Goal: Task Accomplishment & Management: Use online tool/utility

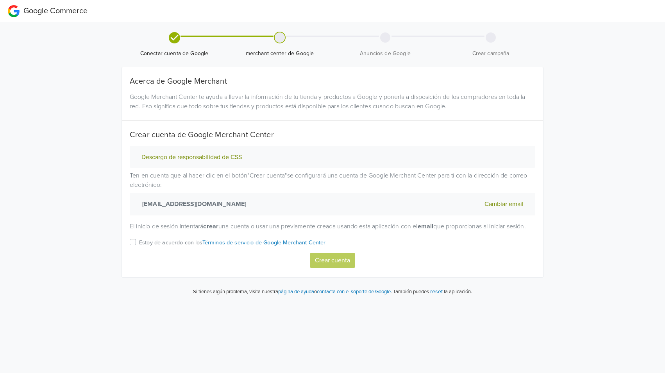
click at [139, 237] on label "Estoy de acuerdo con los Términos de servicio de Google Merchant Center" at bounding box center [232, 245] width 187 height 16
click at [0, 0] on input "Estoy de acuerdo con los Términos de servicio de Google Merchant Center" at bounding box center [0, 0] width 0 height 0
click at [335, 253] on button "Crear cuenta" at bounding box center [332, 260] width 45 height 15
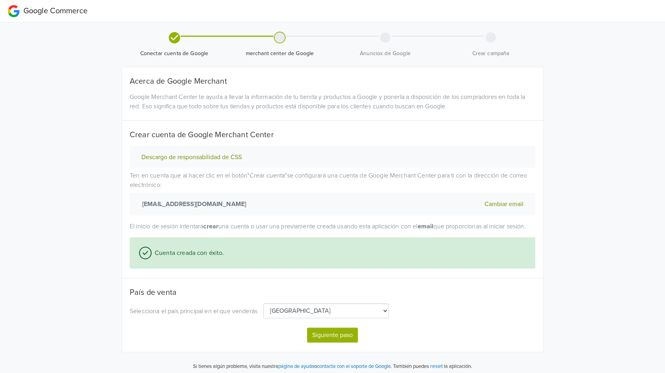
select select "cl"
click at [340, 327] on button "Siguiente paso" at bounding box center [332, 334] width 51 height 15
select select "cl"
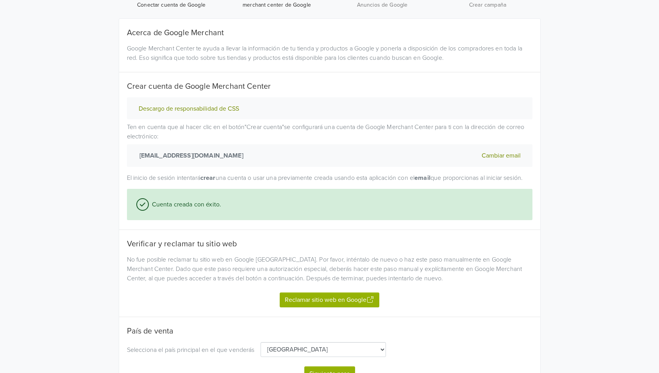
scroll to position [49, 0]
click at [348, 292] on button "Reclamar sitio web en Google" at bounding box center [330, 299] width 100 height 15
click at [340, 365] on button "Siguiente paso" at bounding box center [329, 372] width 51 height 15
select select "cl"
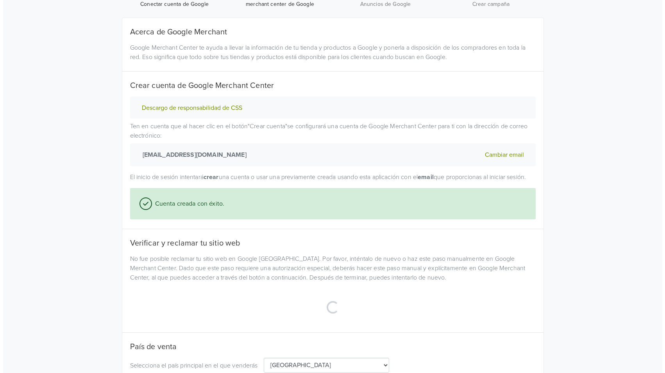
scroll to position [0, 0]
